Goal: Information Seeking & Learning: Learn about a topic

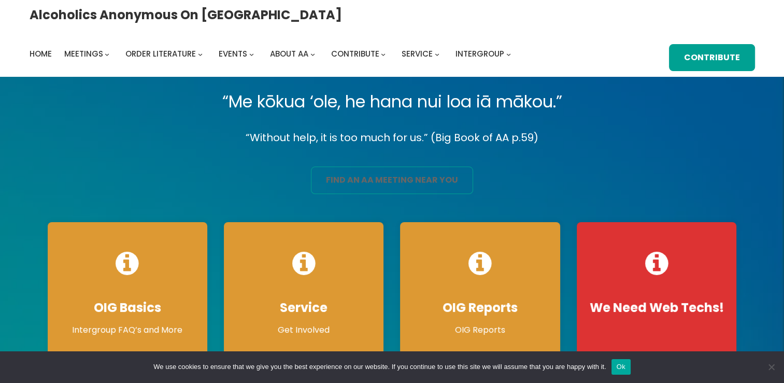
click at [395, 182] on link "find an aa meeting near you" at bounding box center [392, 179] width 162 height 27
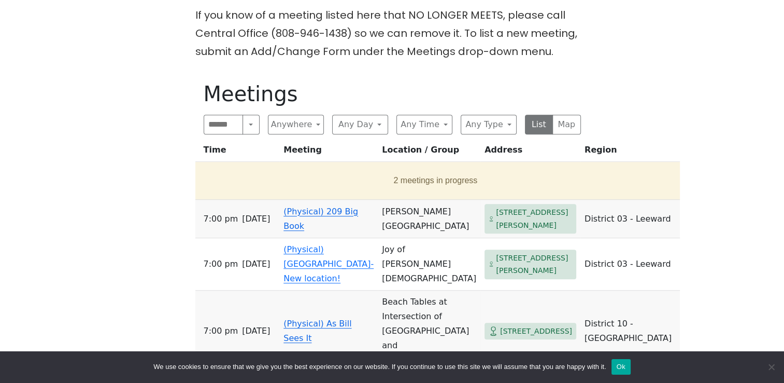
scroll to position [482, 0]
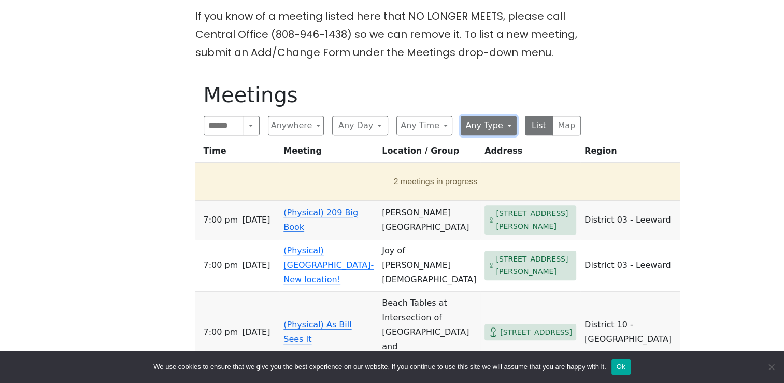
click at [510, 116] on button "Any Type" at bounding box center [489, 126] width 56 height 20
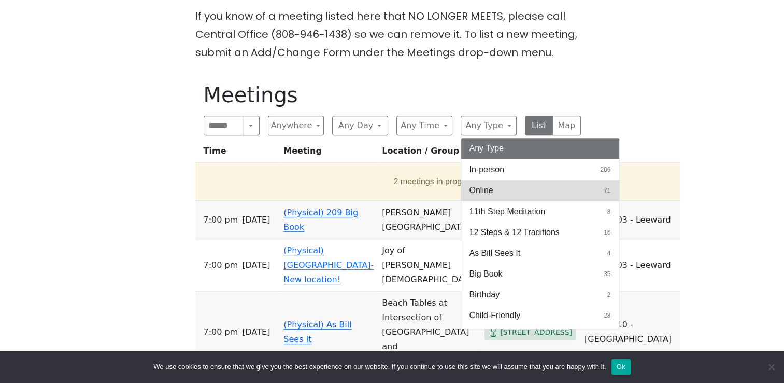
click at [498, 180] on button "Online 71" at bounding box center [540, 190] width 158 height 21
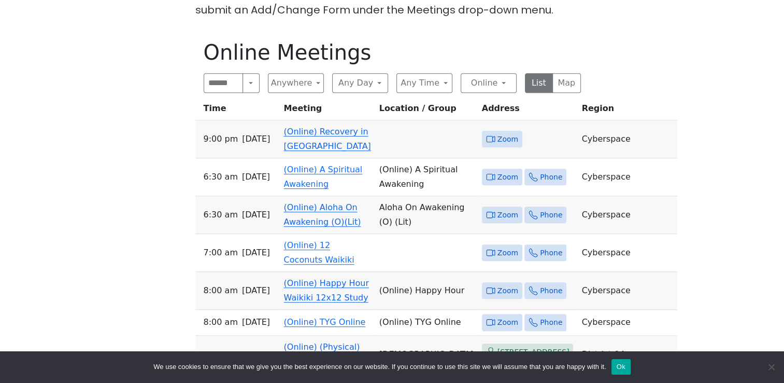
scroll to position [524, 0]
click at [332, 128] on link "(Online) Recovery in Da House" at bounding box center [327, 140] width 87 height 24
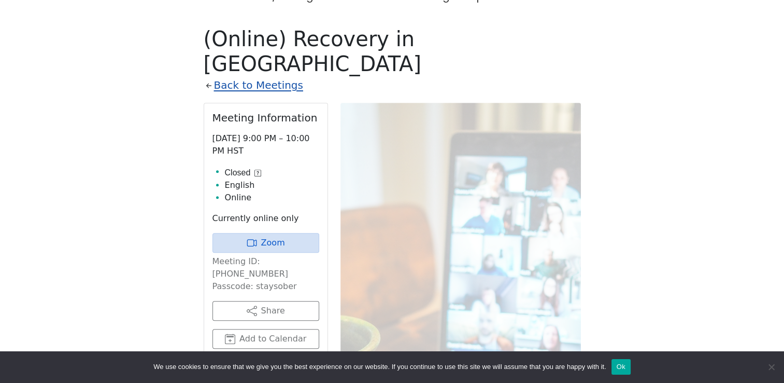
click at [231, 76] on link "Back to Meetings" at bounding box center [258, 85] width 89 height 18
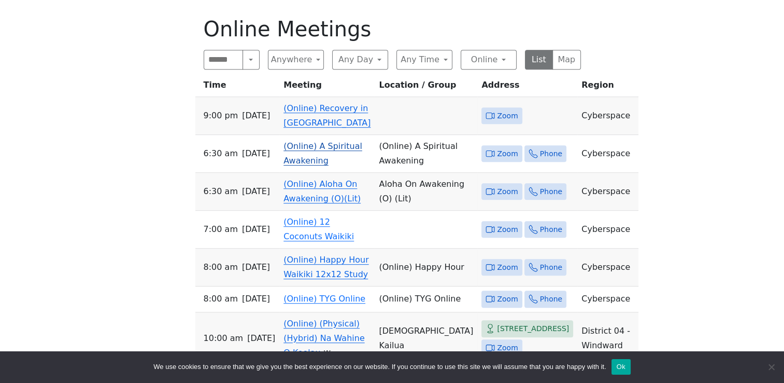
scroll to position [548, 0]
click at [500, 49] on button "Online" at bounding box center [489, 59] width 56 height 20
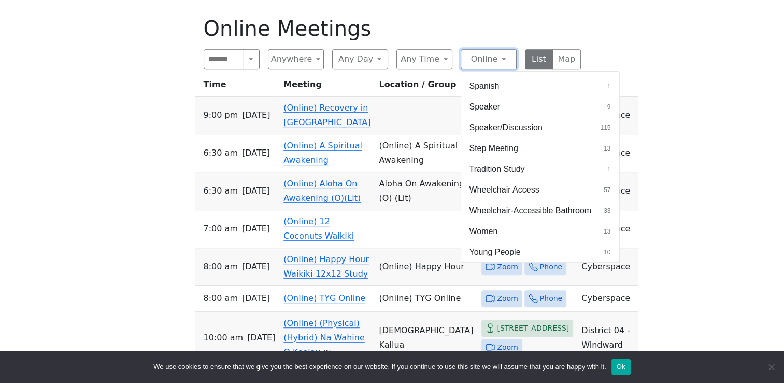
scroll to position [0, 0]
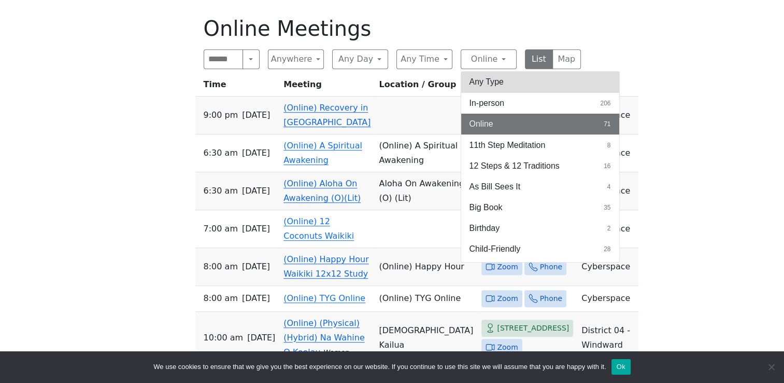
click at [519, 72] on button "Any Type" at bounding box center [540, 82] width 158 height 21
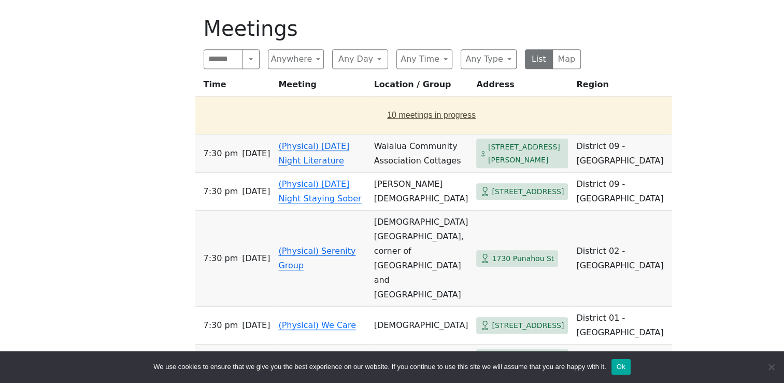
click at [389, 101] on button "10 meetings in progress" at bounding box center [432, 115] width 464 height 29
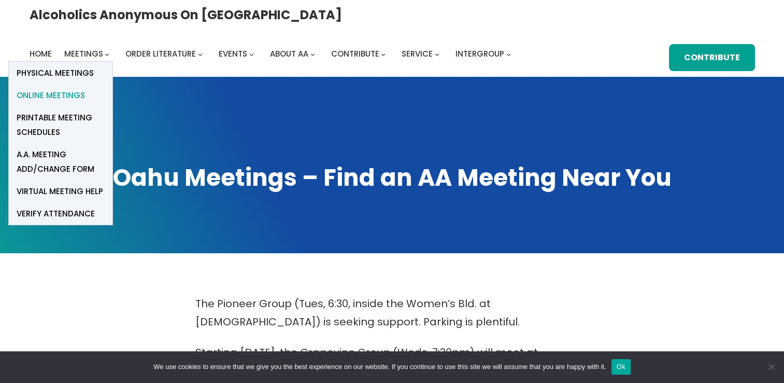
click at [85, 88] on span "Online Meetings" at bounding box center [51, 95] width 68 height 15
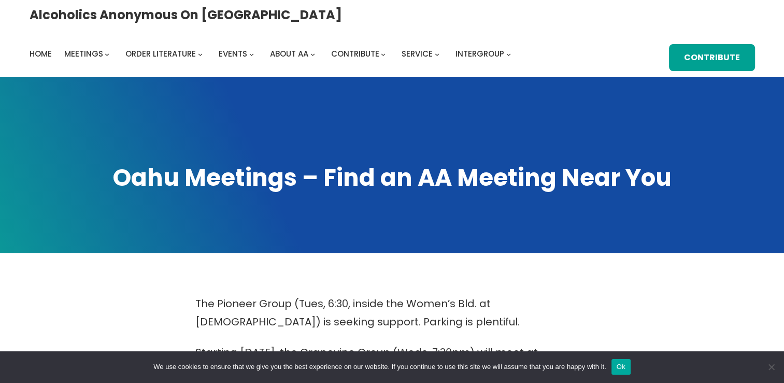
click at [623, 360] on button "Ok" at bounding box center [621, 367] width 19 height 16
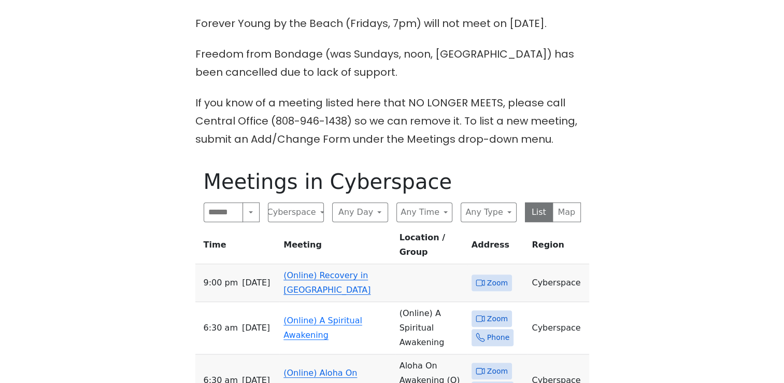
scroll to position [396, 0]
click at [332, 270] on link "(Online) Recovery in Da House" at bounding box center [327, 282] width 87 height 24
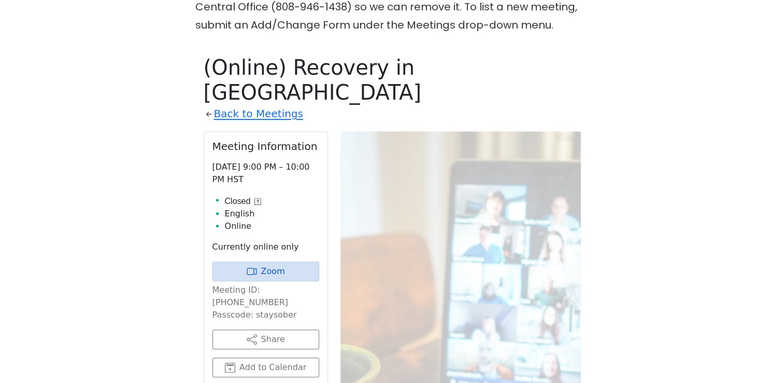
scroll to position [505, 0]
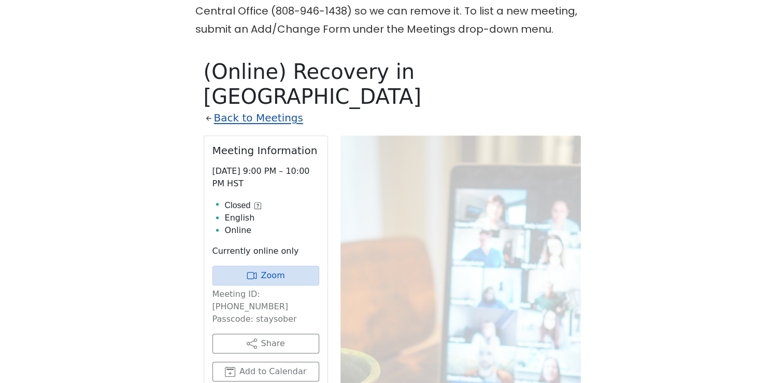
click at [228, 109] on link "Back to Meetings" at bounding box center [258, 118] width 89 height 18
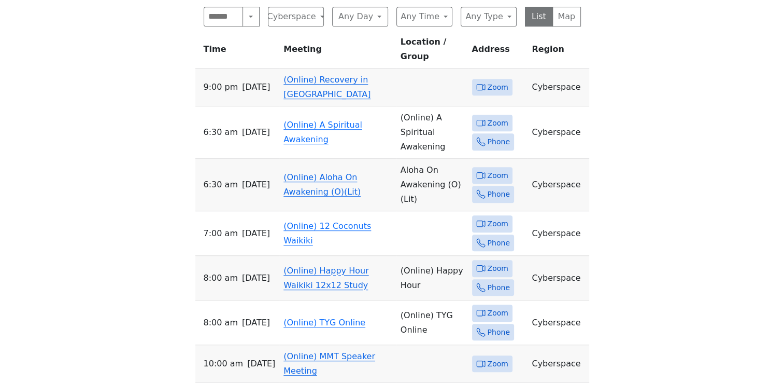
scroll to position [590, 0]
click at [294, 351] on link "(Online) MMT Speaker Meeting" at bounding box center [330, 363] width 92 height 24
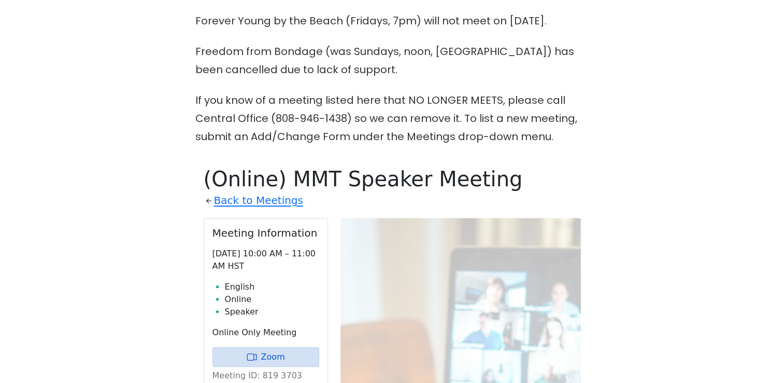
scroll to position [378, 0]
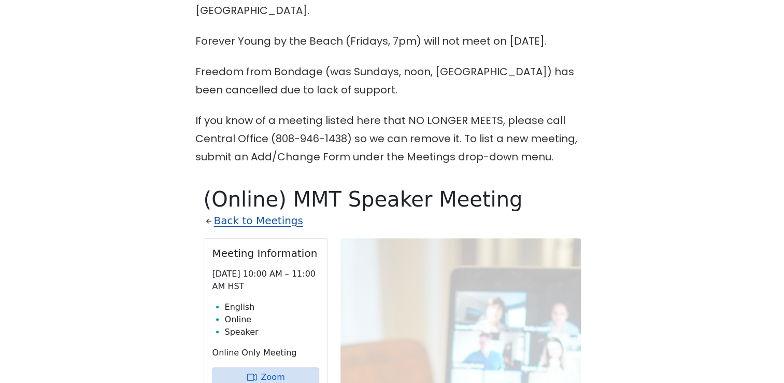
click at [237, 212] on link "Back to Meetings" at bounding box center [258, 221] width 89 height 18
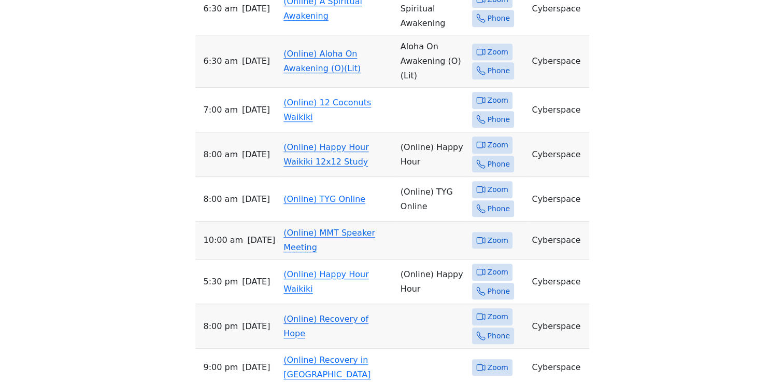
scroll to position [715, 0]
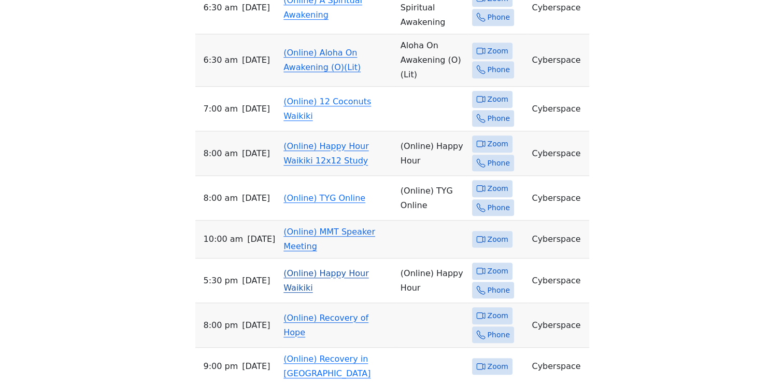
click at [328, 268] on link "(Online) Happy Hour Waikiki" at bounding box center [326, 280] width 85 height 24
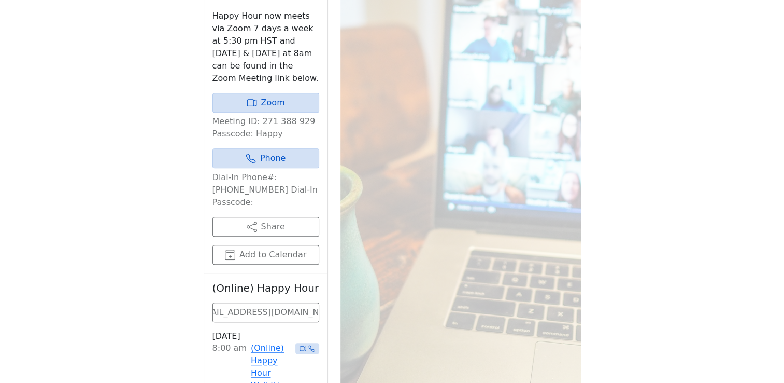
scroll to position [538, 0]
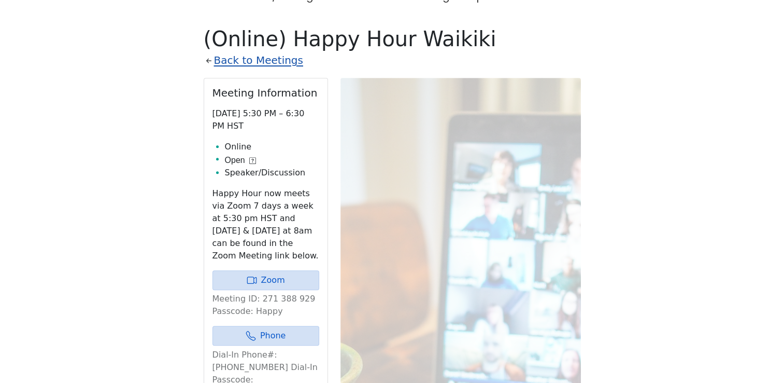
click at [238, 51] on link "Back to Meetings" at bounding box center [258, 60] width 89 height 18
